Goal: Find specific page/section: Find specific page/section

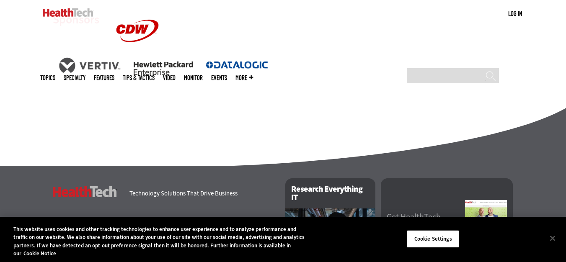
scroll to position [1327, 0]
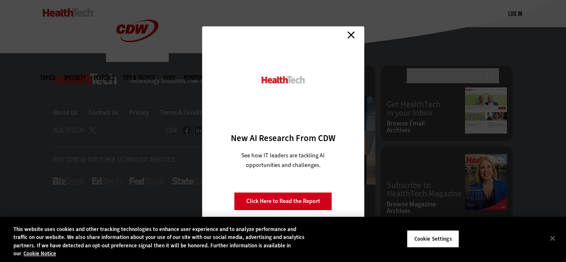
click at [355, 30] on link "Close" at bounding box center [351, 34] width 13 height 13
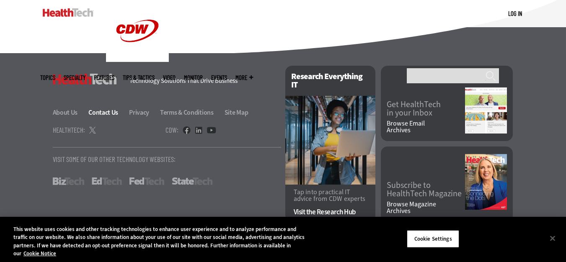
click at [108, 117] on link "Contact Us" at bounding box center [107, 112] width 39 height 9
click at [54, 117] on link "About Us" at bounding box center [70, 112] width 35 height 9
